Goal: Register for event/course

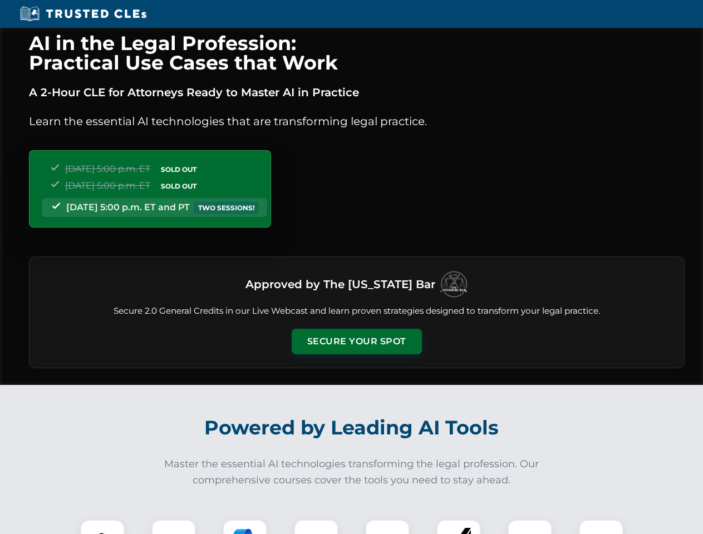
click at [356, 342] on button "Secure Your Spot" at bounding box center [357, 342] width 130 height 26
click at [102, 527] on img at bounding box center [102, 542] width 32 height 32
